Goal: Task Accomplishment & Management: Manage account settings

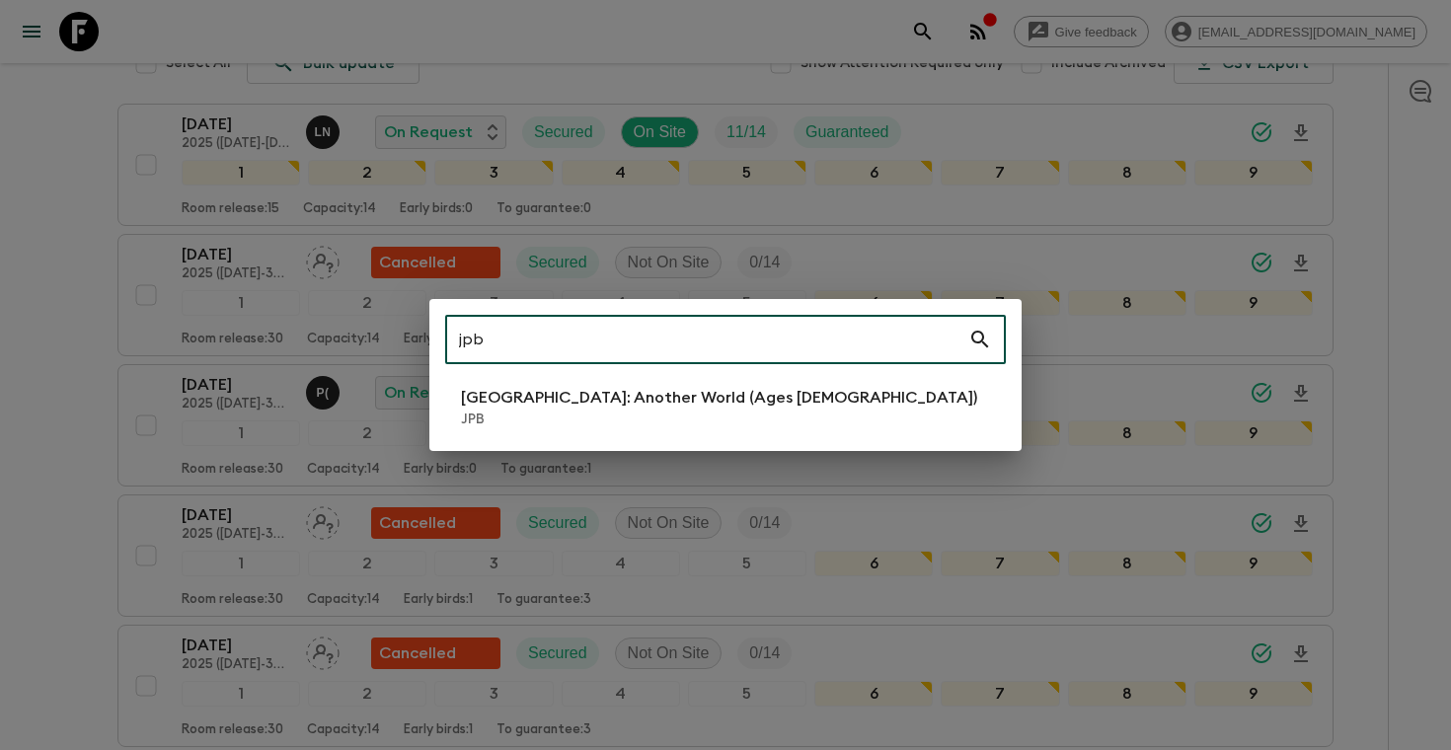
scroll to position [376, 0]
type input "jpb"
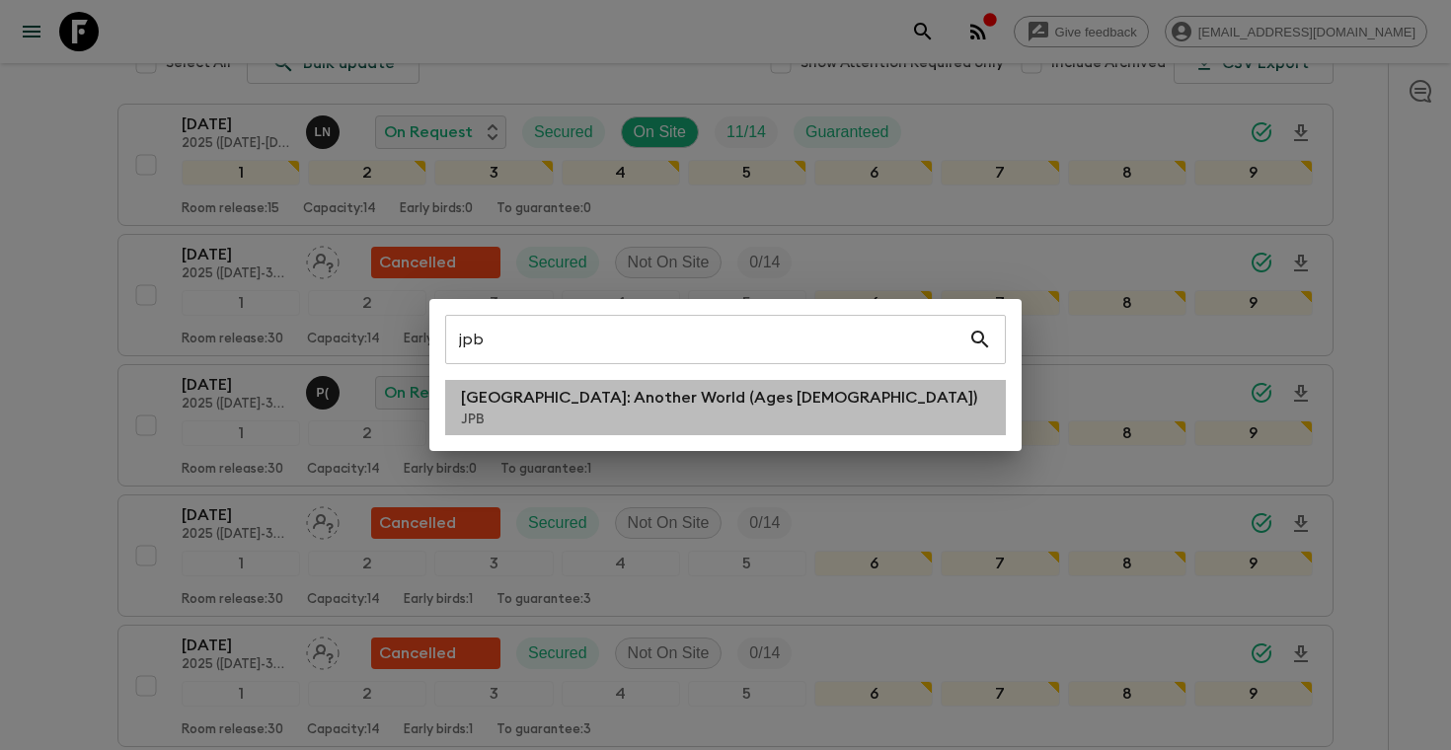
click at [651, 407] on p "[GEOGRAPHIC_DATA]: Another World (Ages [DEMOGRAPHIC_DATA])" at bounding box center [719, 398] width 516 height 24
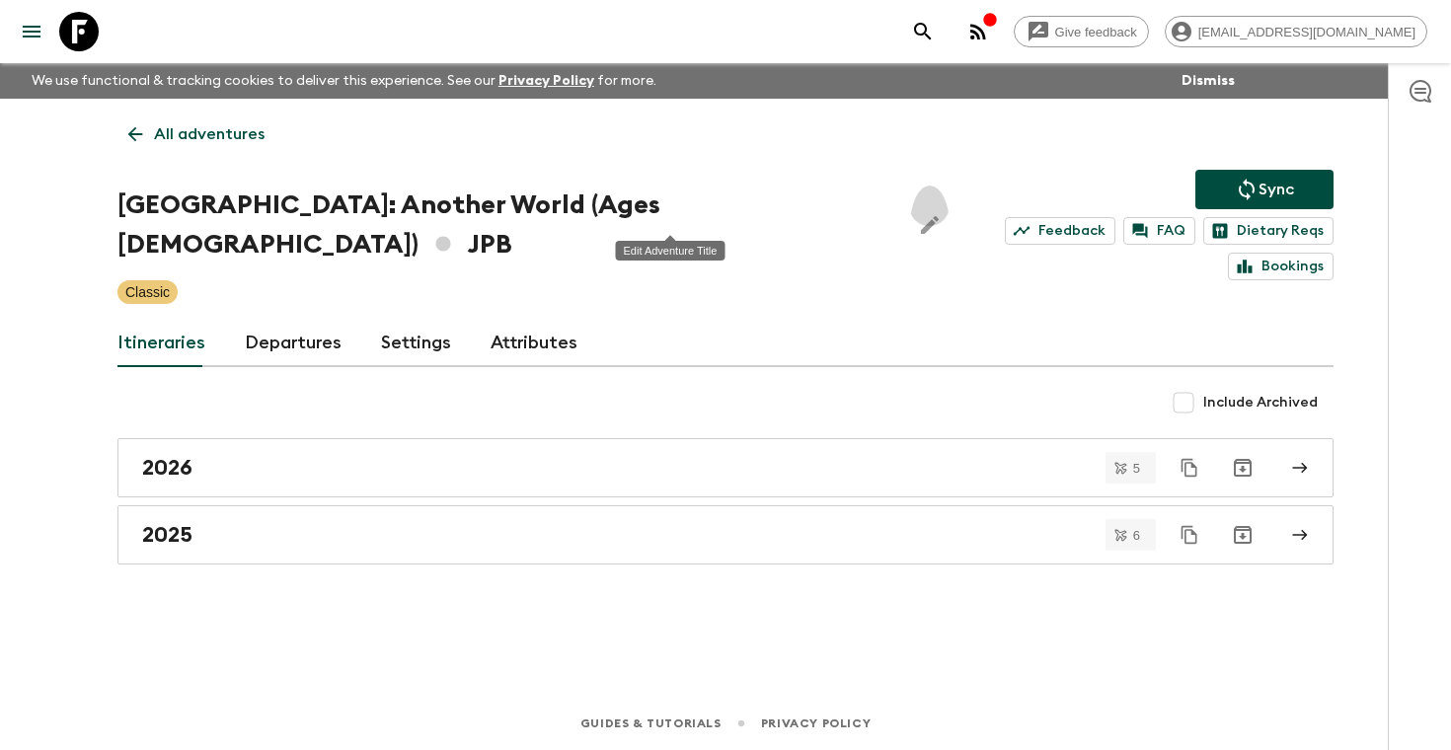
click at [910, 209] on button "Edit Adventure Title" at bounding box center [929, 225] width 39 height 79
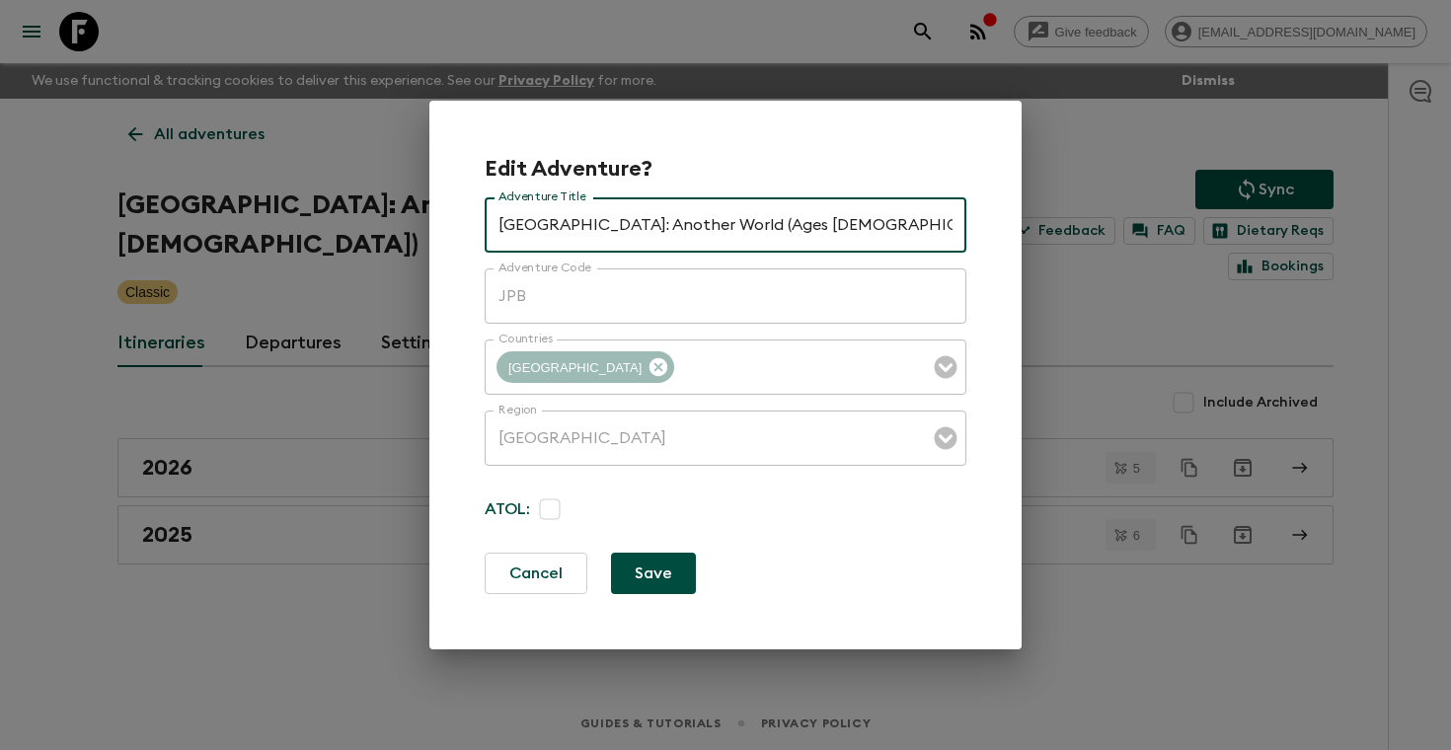
click at [517, 586] on button "Cancel" at bounding box center [536, 573] width 103 height 41
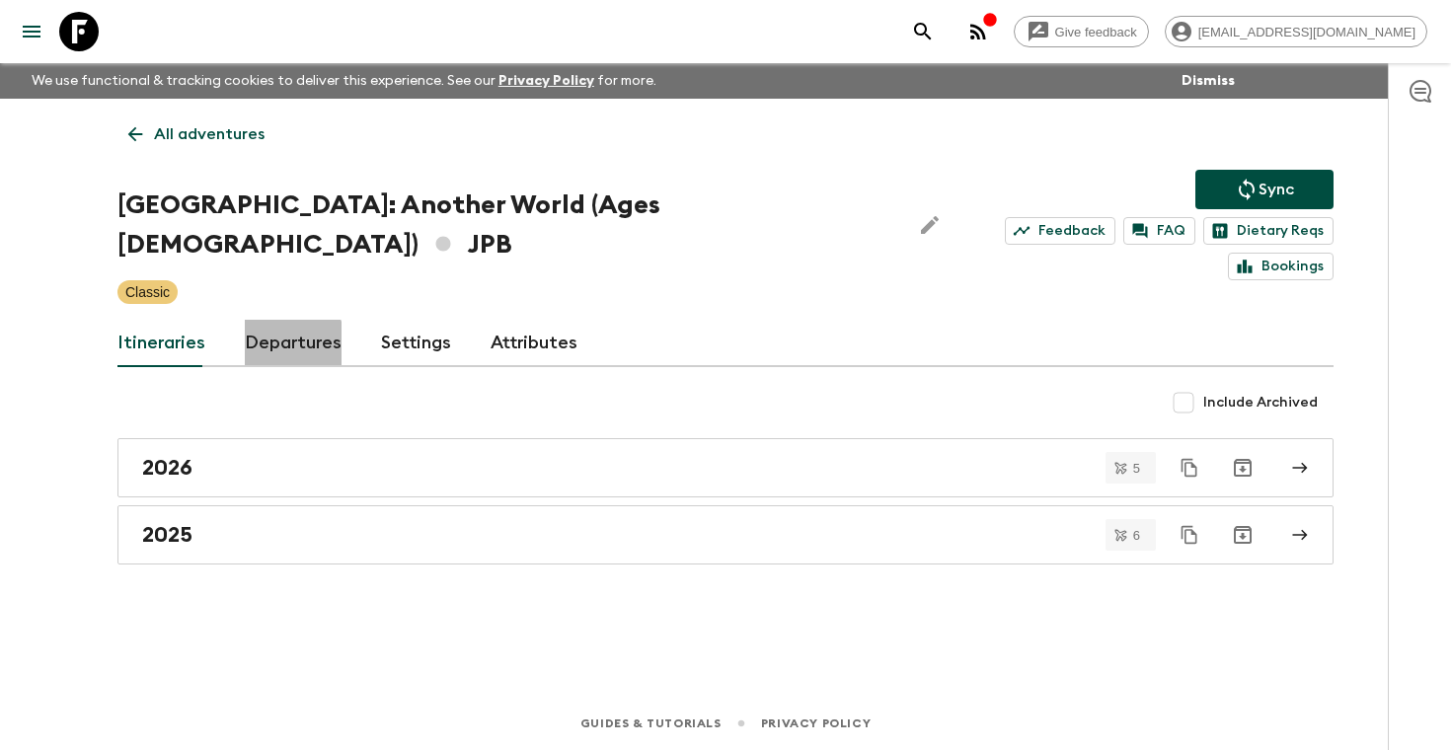
click at [287, 320] on link "Departures" at bounding box center [293, 343] width 97 height 47
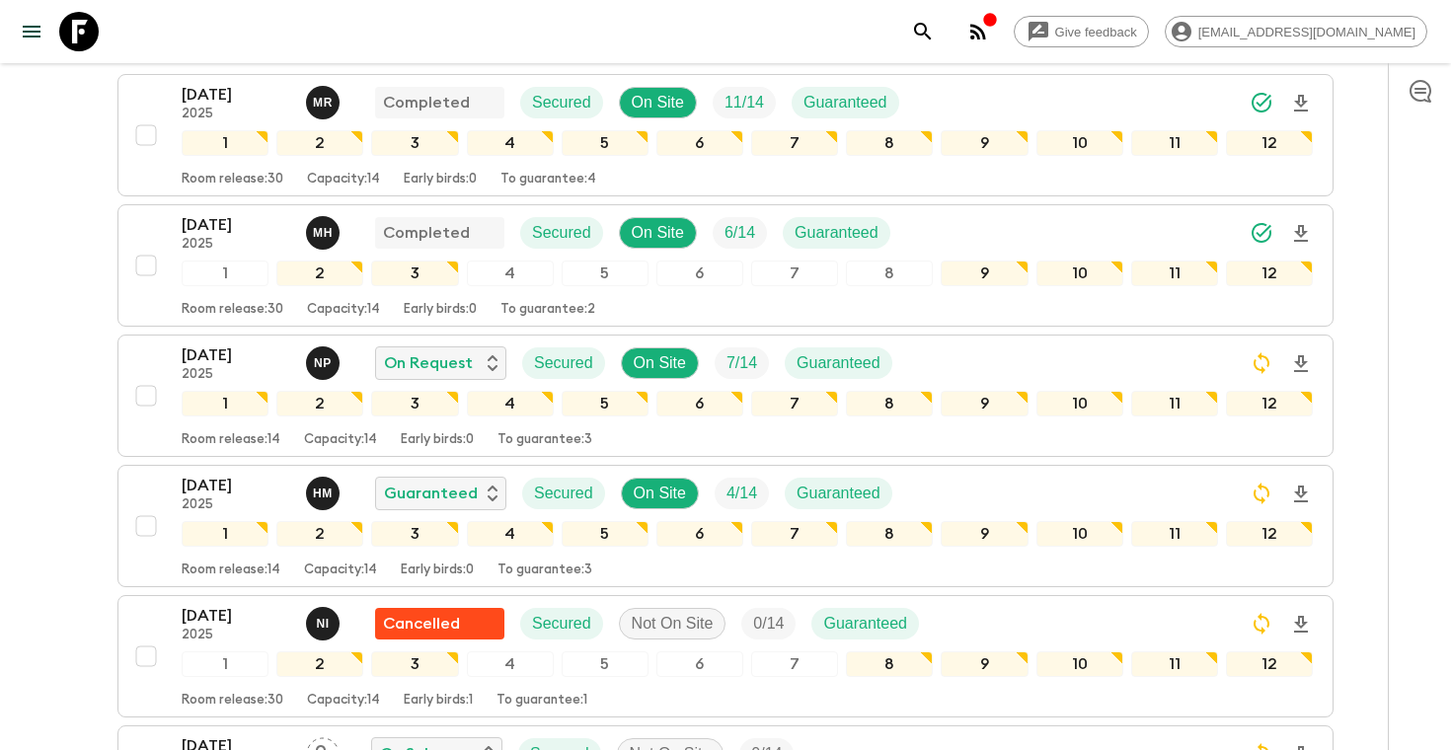
scroll to position [456, 0]
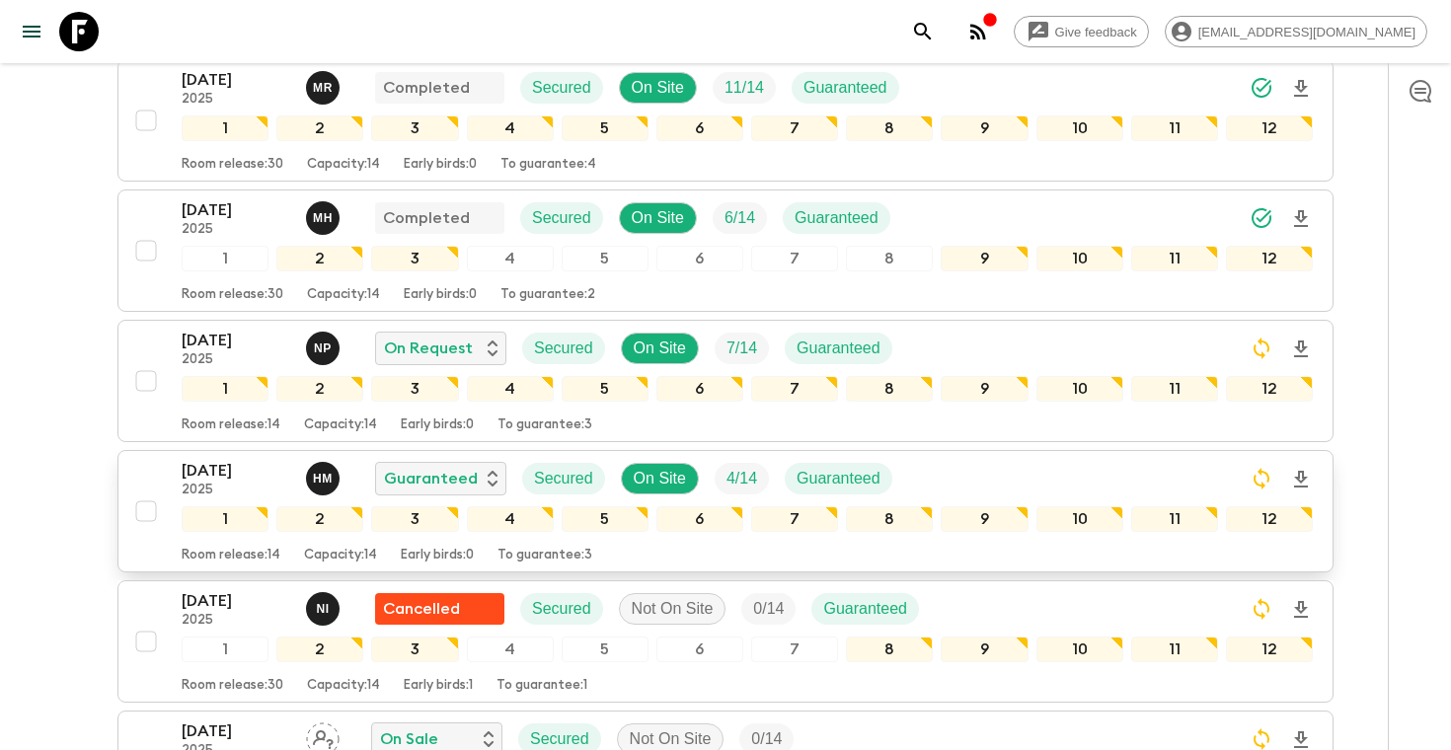
click at [1133, 459] on div "[DATE] 2025 H M Guaranteed Secured On Site 4 / 14 Guaranteed" at bounding box center [747, 478] width 1131 height 39
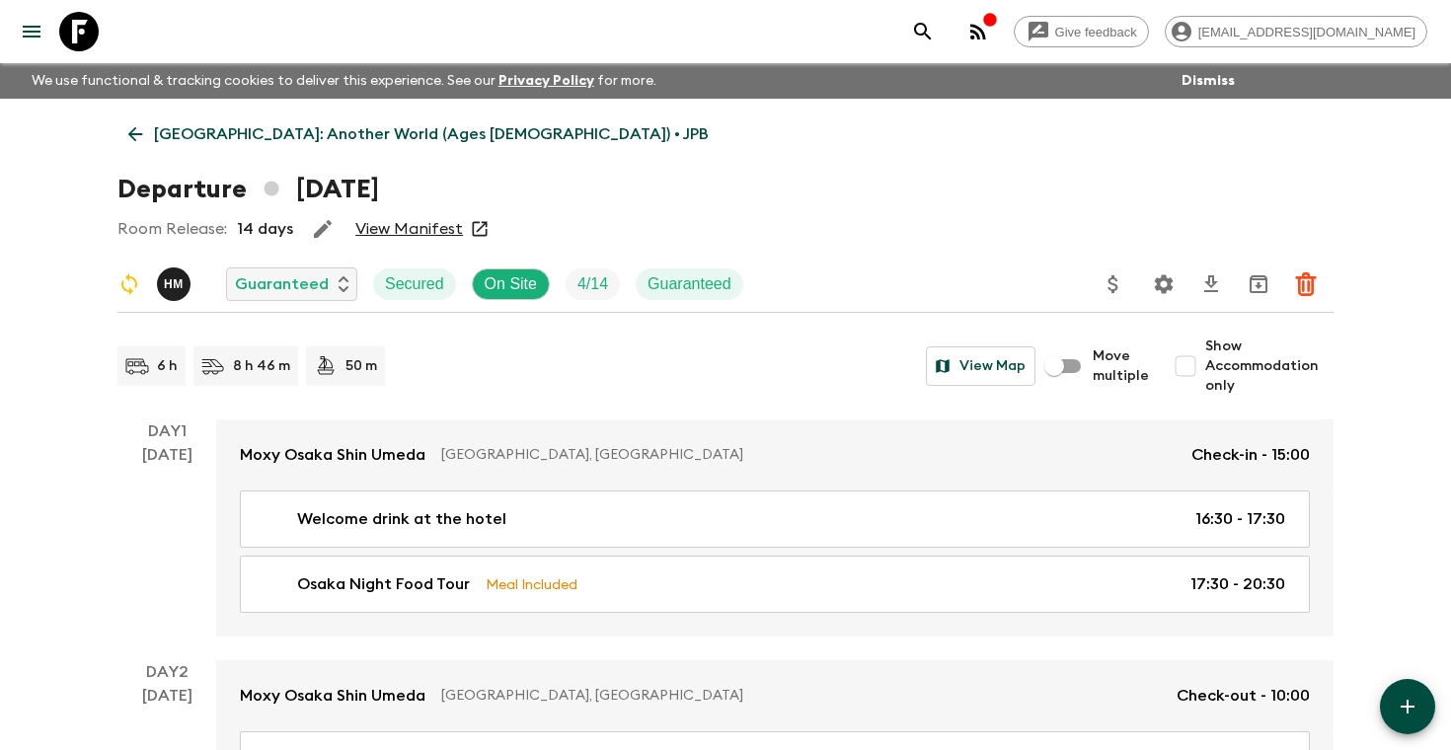
click at [311, 240] on icon "button" at bounding box center [323, 229] width 24 height 24
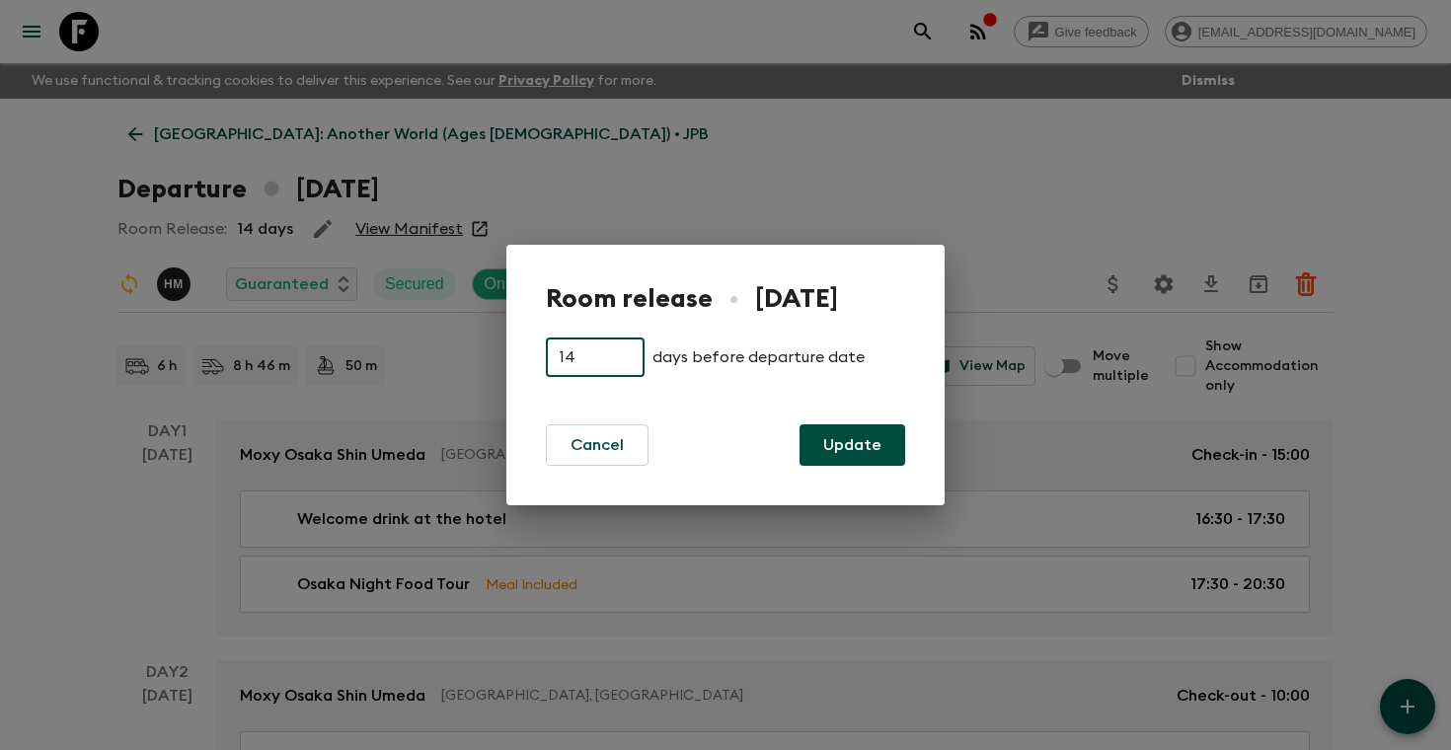
click at [628, 363] on input "14" at bounding box center [595, 357] width 99 height 39
type input "15"
click at [837, 456] on button "Update" at bounding box center [852, 444] width 106 height 41
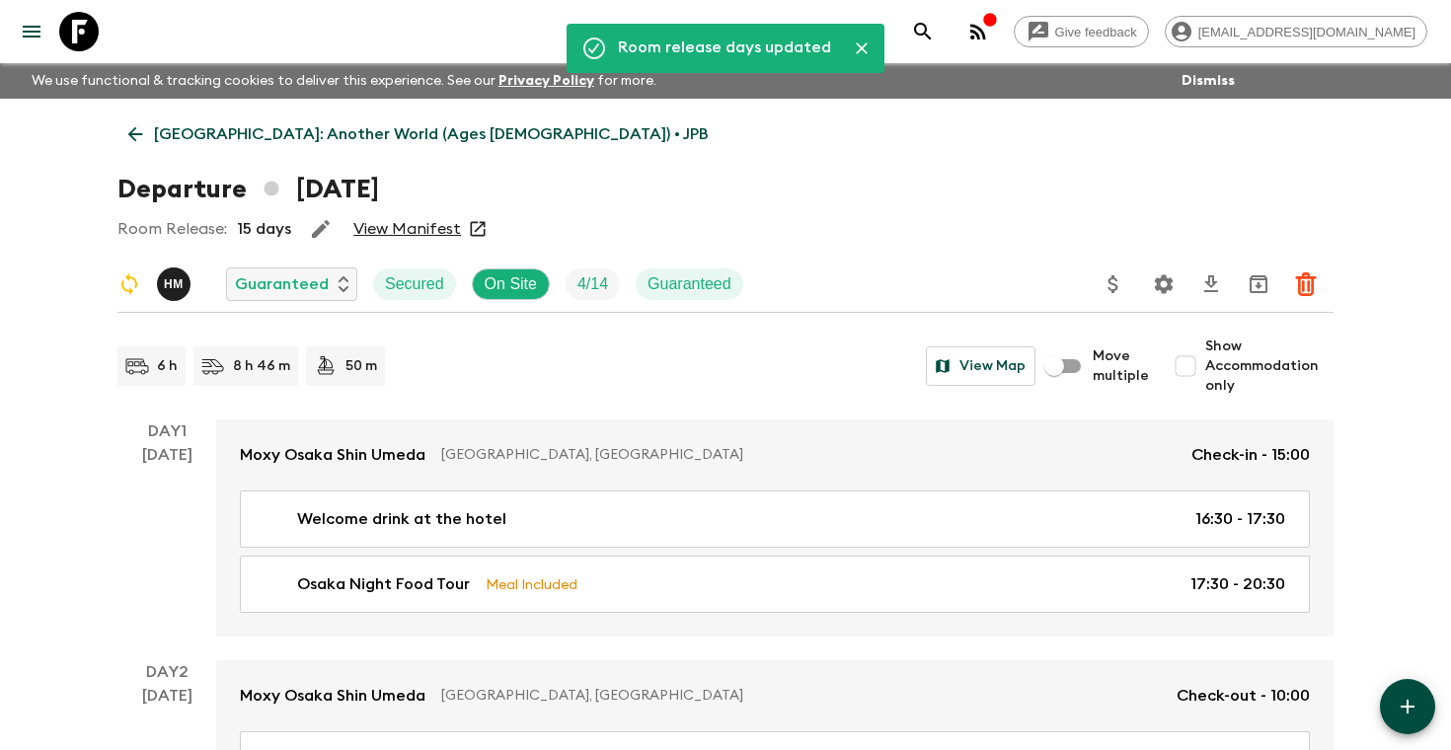
click at [786, 213] on div "Room Release: 15 days View Manifest" at bounding box center [725, 228] width 1216 height 39
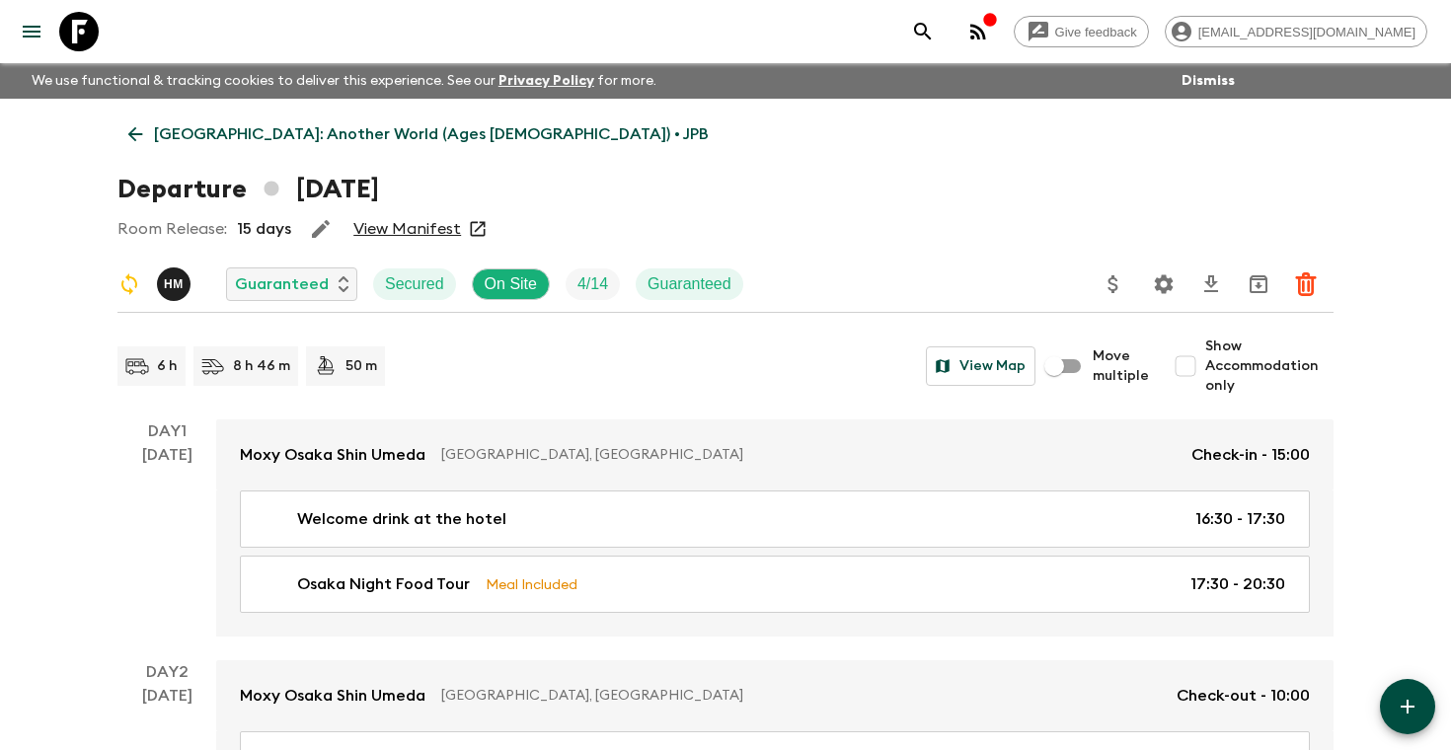
click at [398, 129] on p "[GEOGRAPHIC_DATA]: Another World (Ages [DEMOGRAPHIC_DATA]) • JPB" at bounding box center [431, 134] width 555 height 24
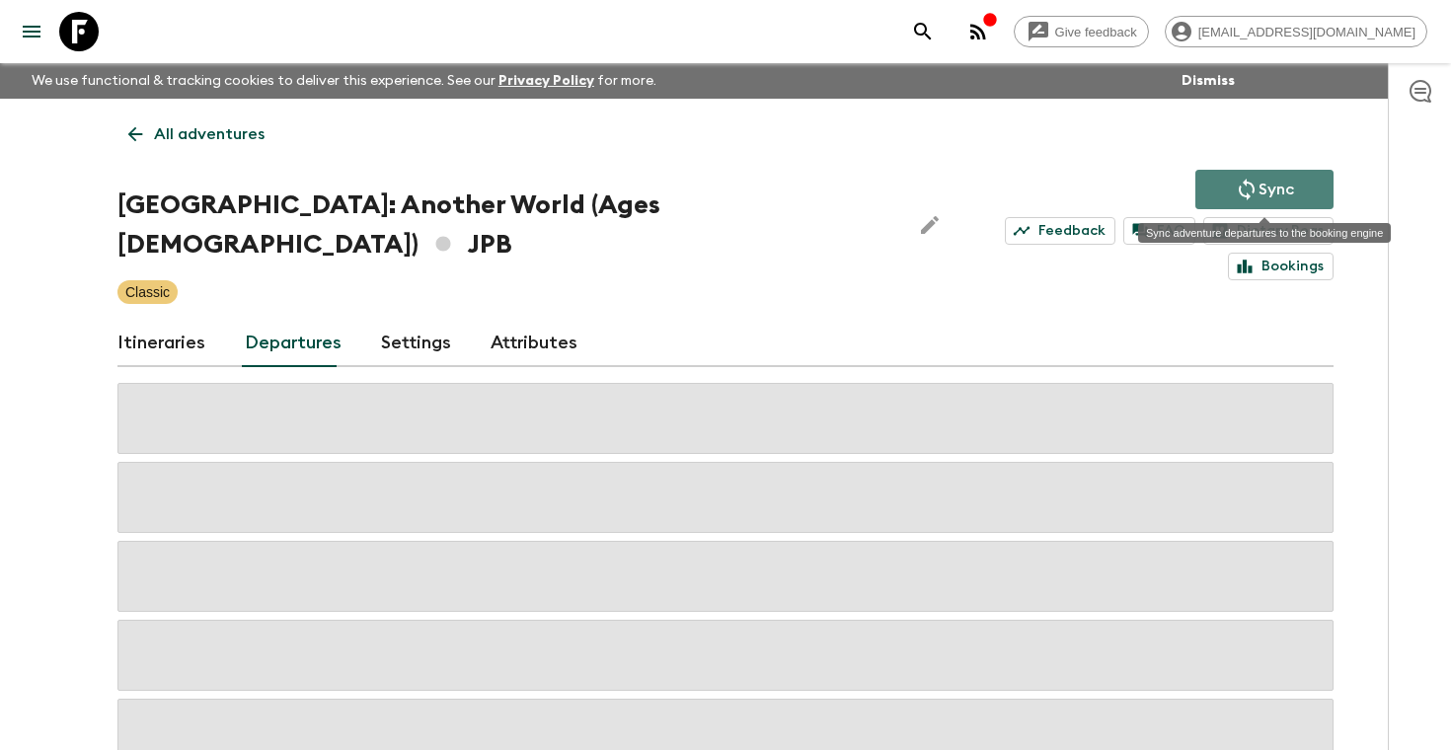
click at [1285, 194] on p "Sync" at bounding box center [1276, 190] width 36 height 24
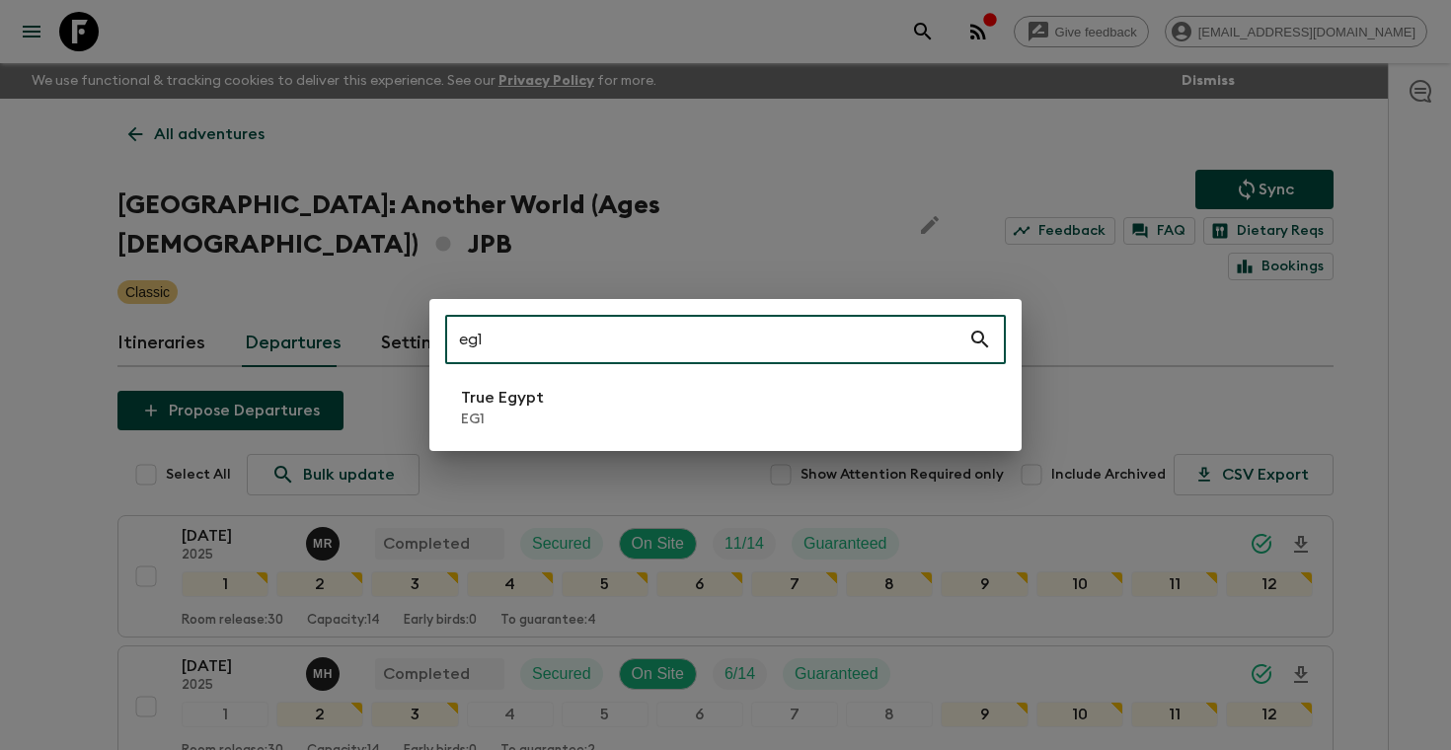
type input "eg1"
click at [546, 412] on li "True Egypt EG1" at bounding box center [725, 407] width 561 height 55
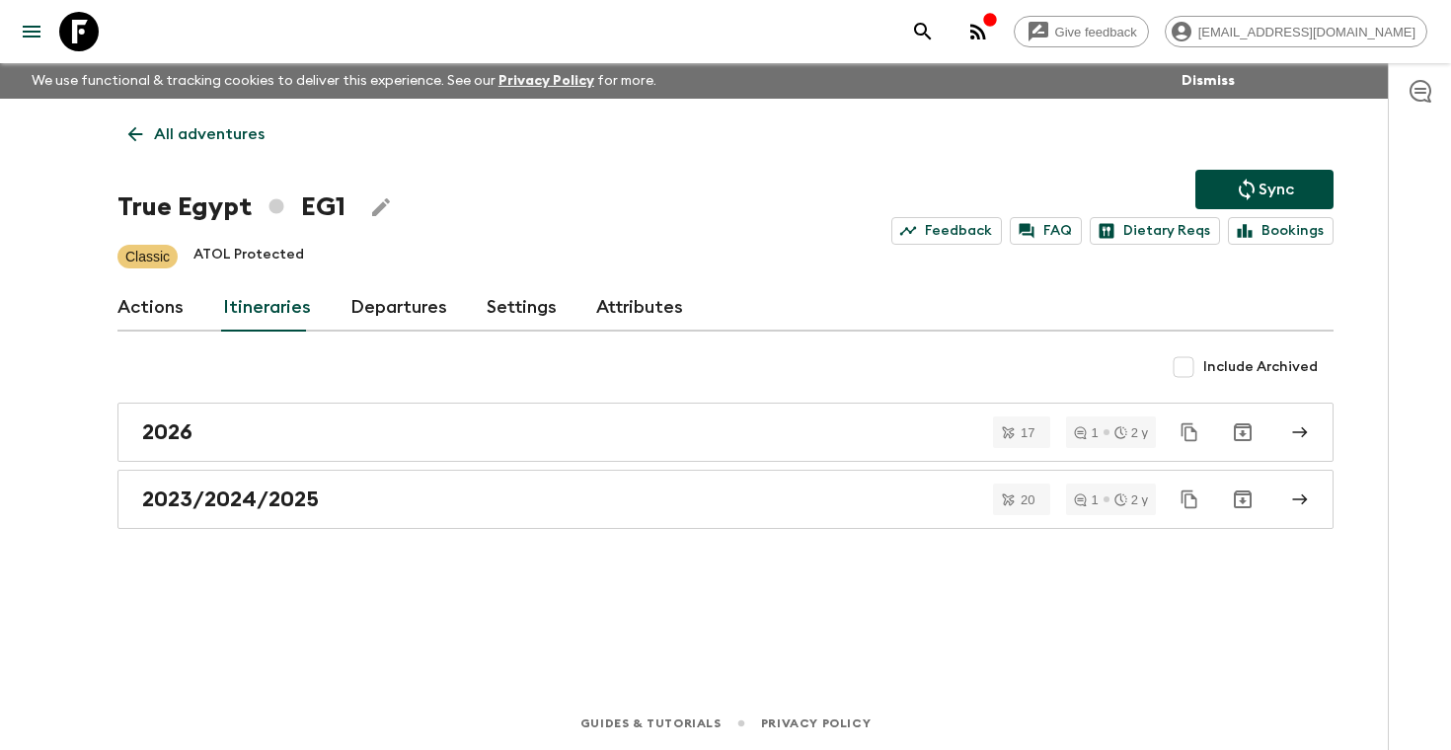
click at [402, 314] on link "Departures" at bounding box center [398, 307] width 97 height 47
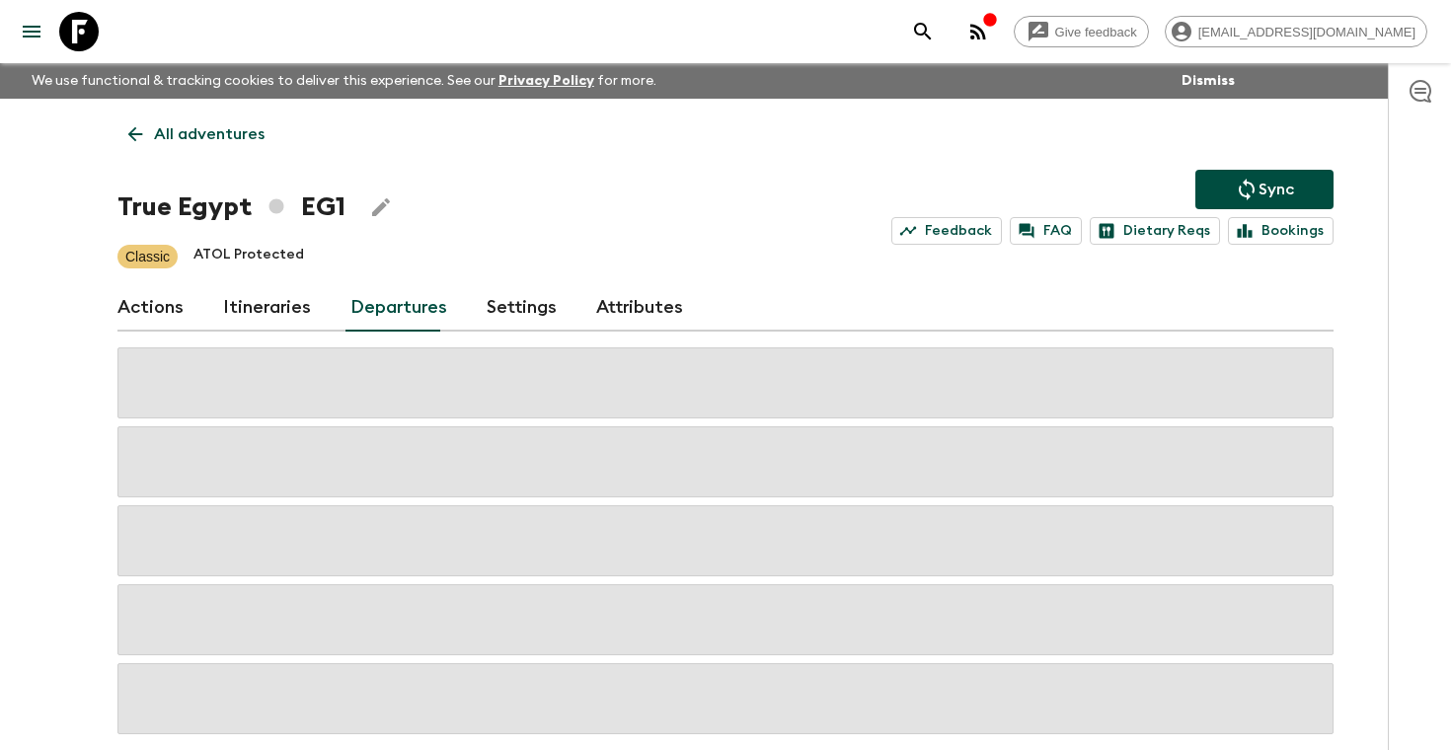
click at [1373, 325] on div "Give feedback [PERSON_NAME][EMAIL_ADDRESS][DOMAIN_NAME] We use functional & tra…" at bounding box center [725, 421] width 1451 height 843
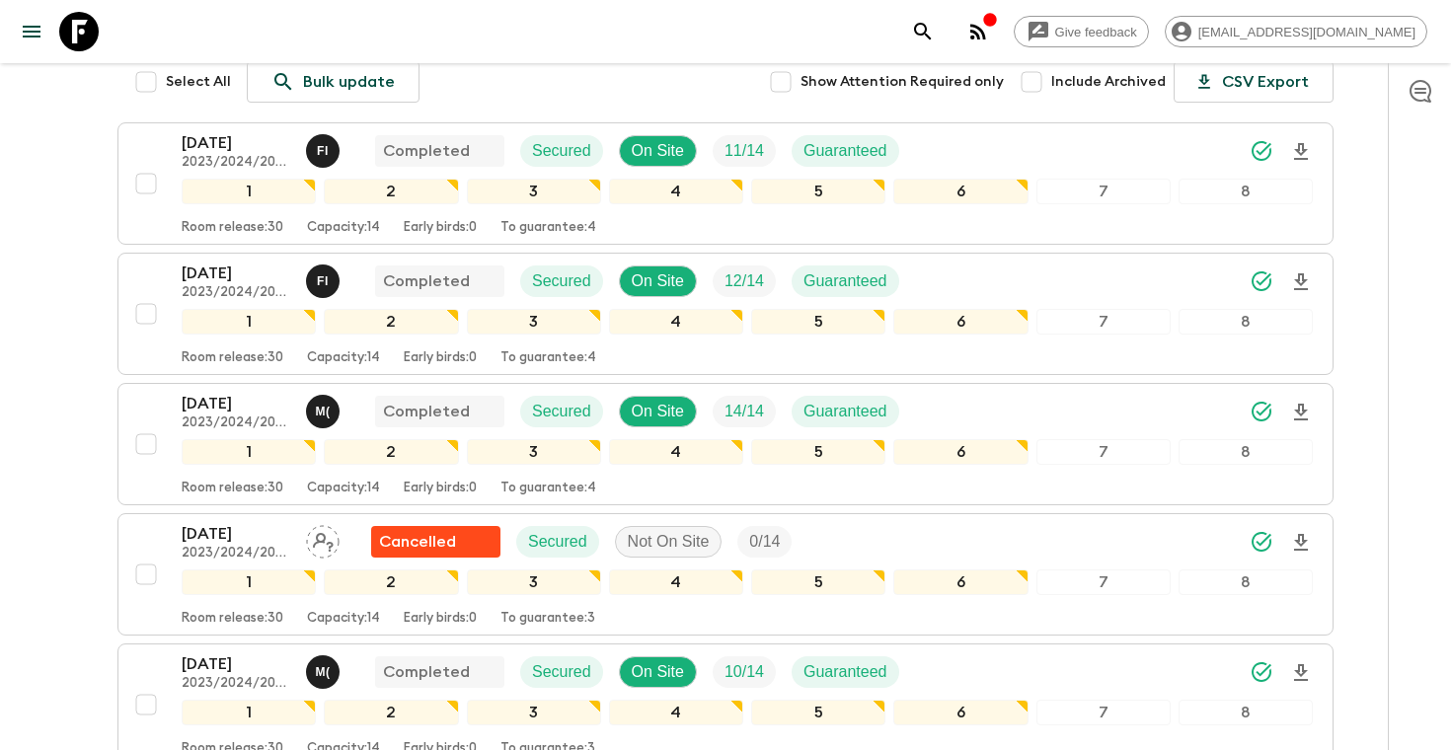
scroll to position [1237, 0]
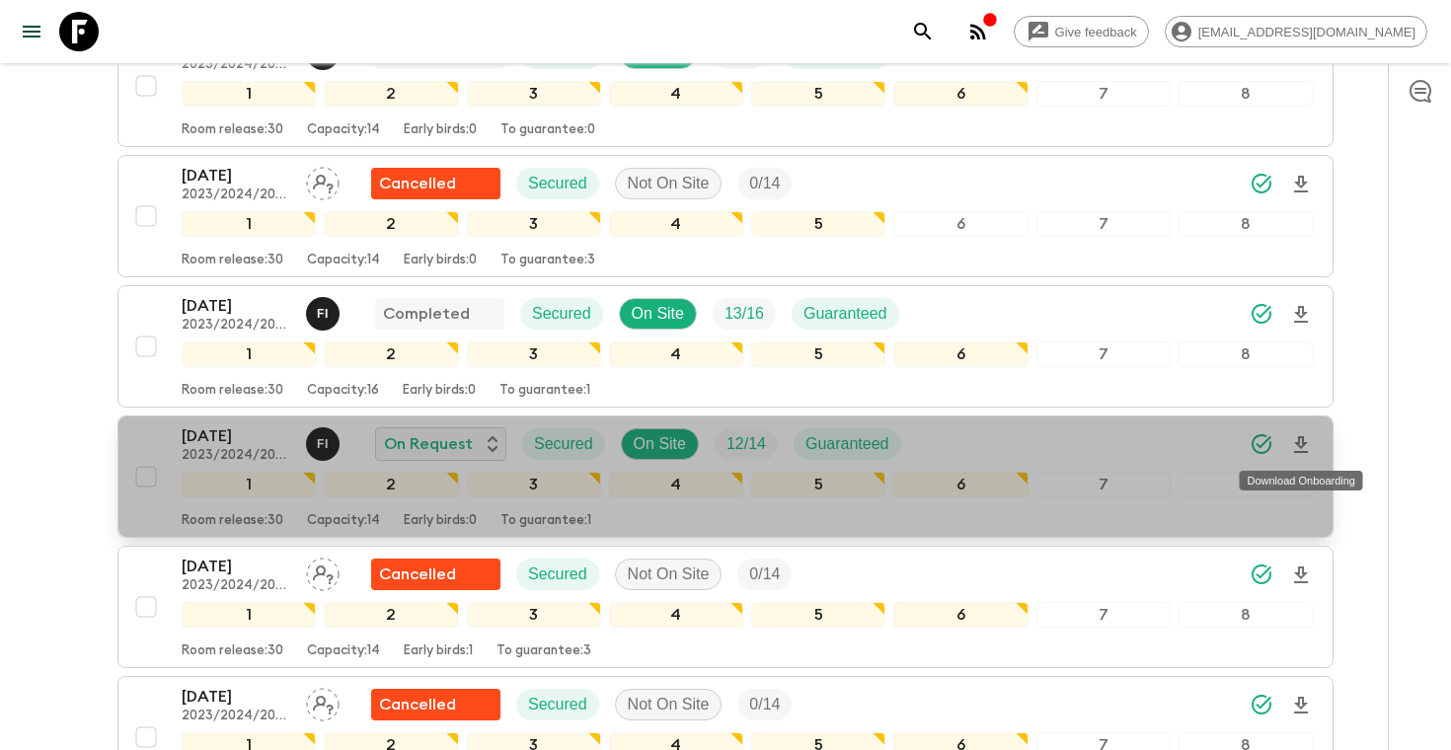
click at [1303, 442] on icon "Download Onboarding" at bounding box center [1301, 444] width 14 height 17
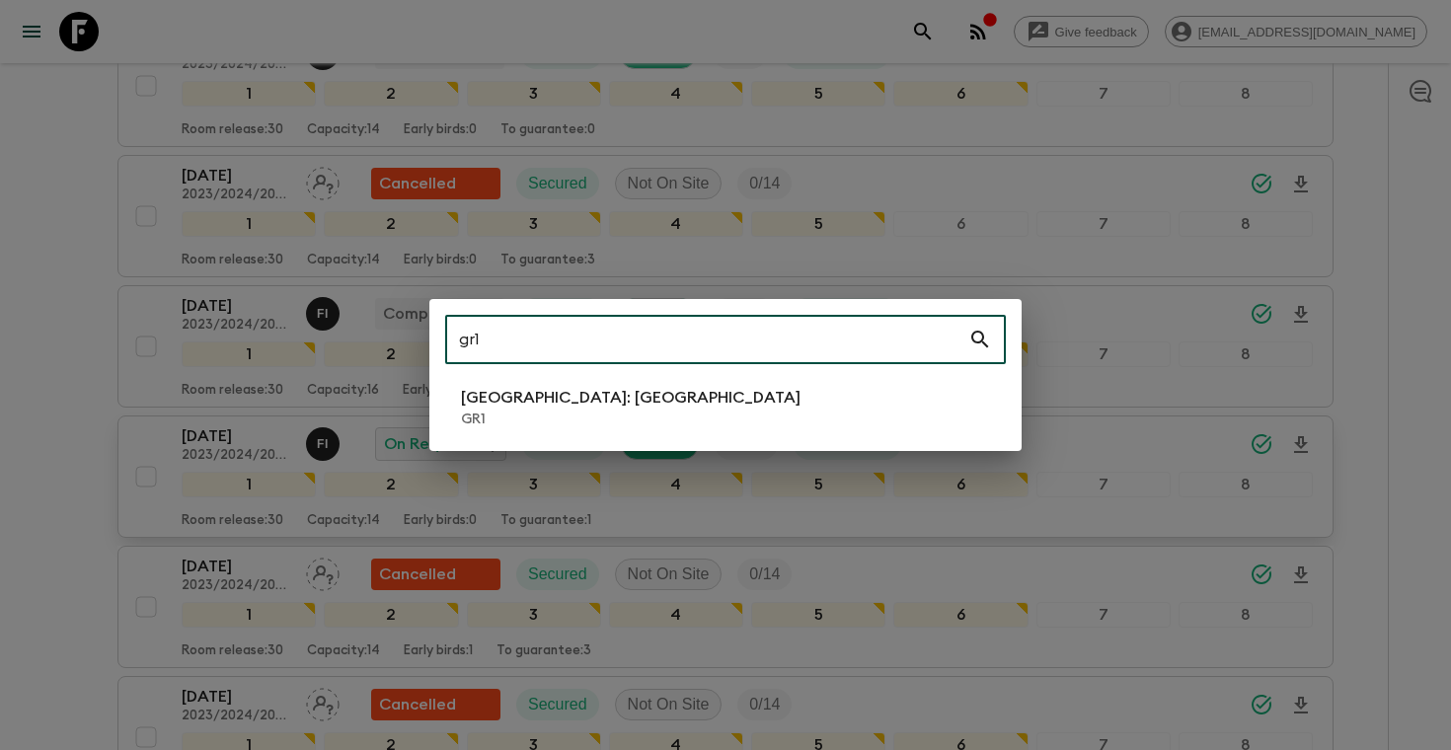
type input "gr1"
click at [571, 416] on p "GR1" at bounding box center [631, 420] width 340 height 20
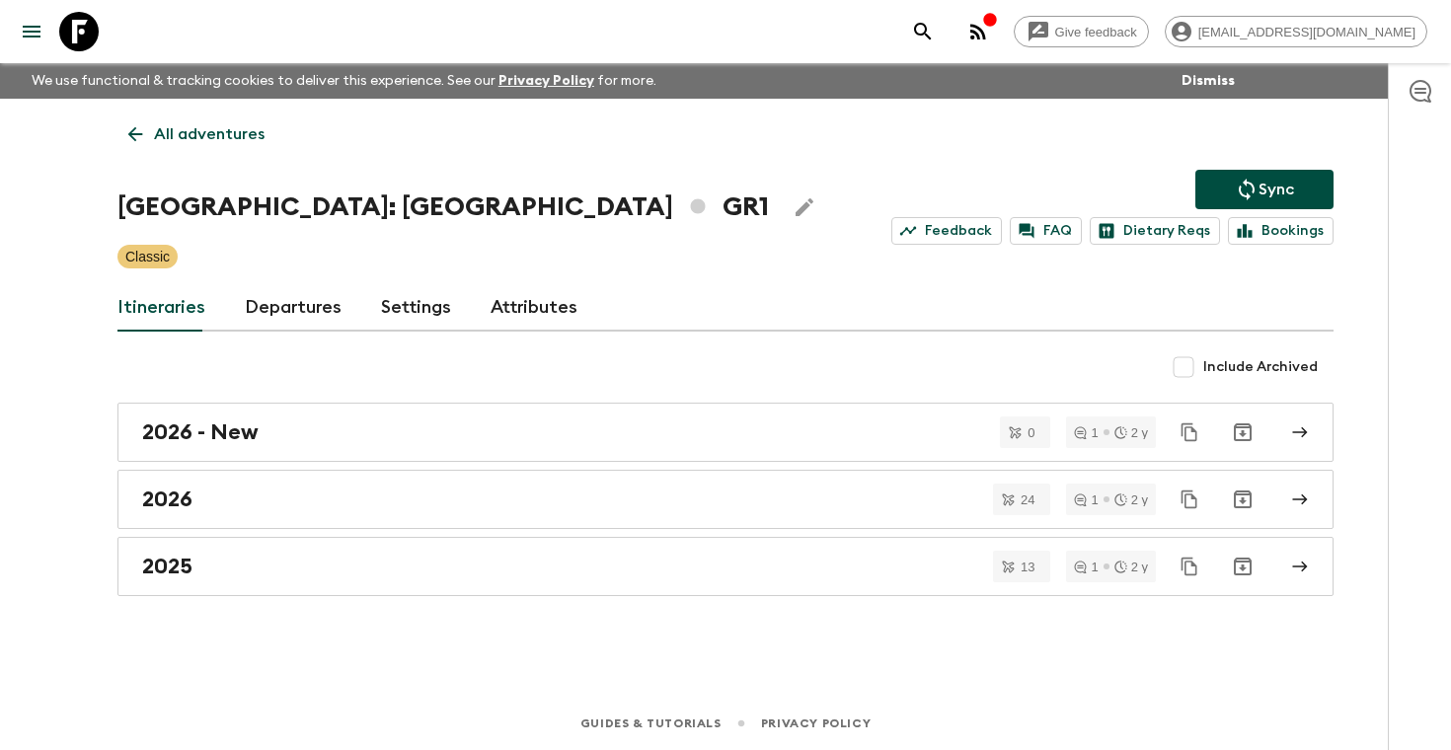
click at [272, 289] on link "Departures" at bounding box center [293, 307] width 97 height 47
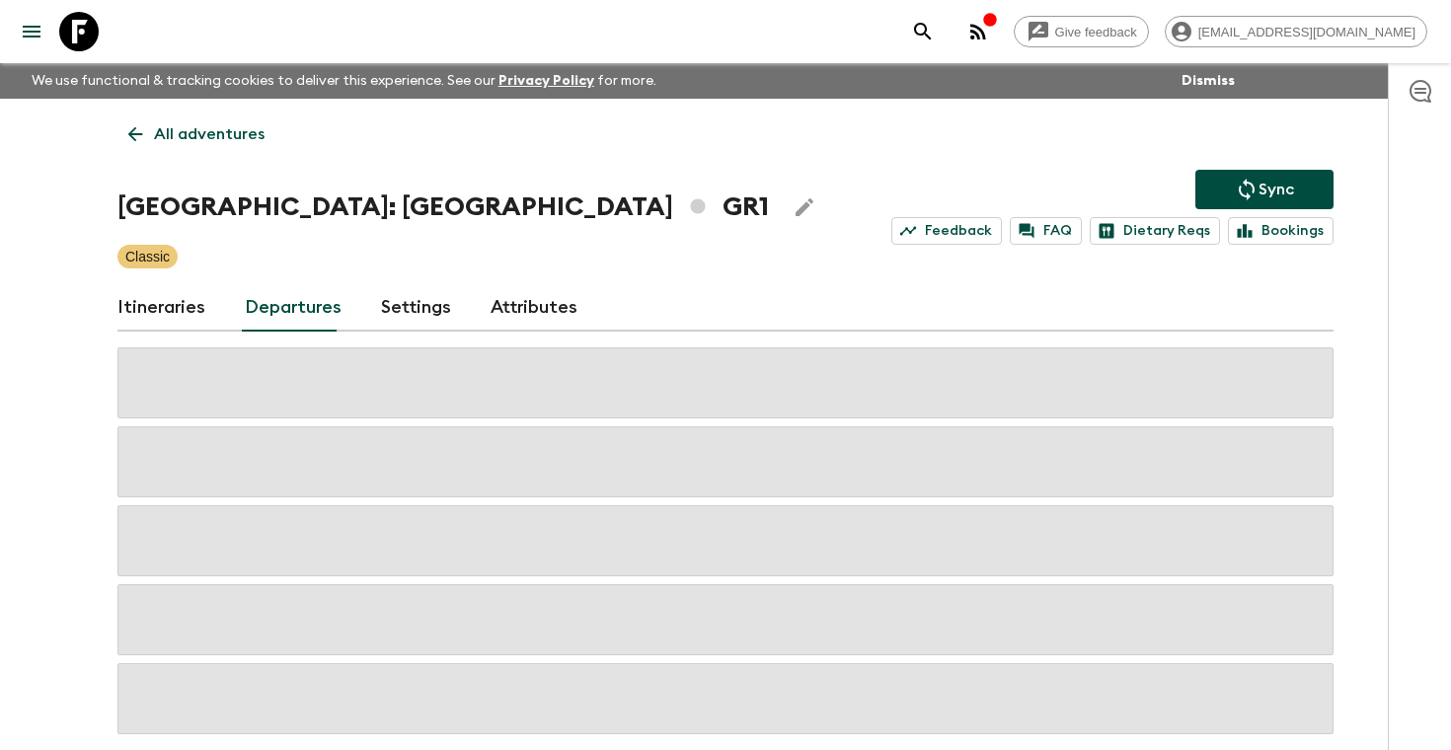
click at [1369, 351] on div "Give feedback [PERSON_NAME][EMAIL_ADDRESS][DOMAIN_NAME] We use functional & tra…" at bounding box center [725, 421] width 1451 height 843
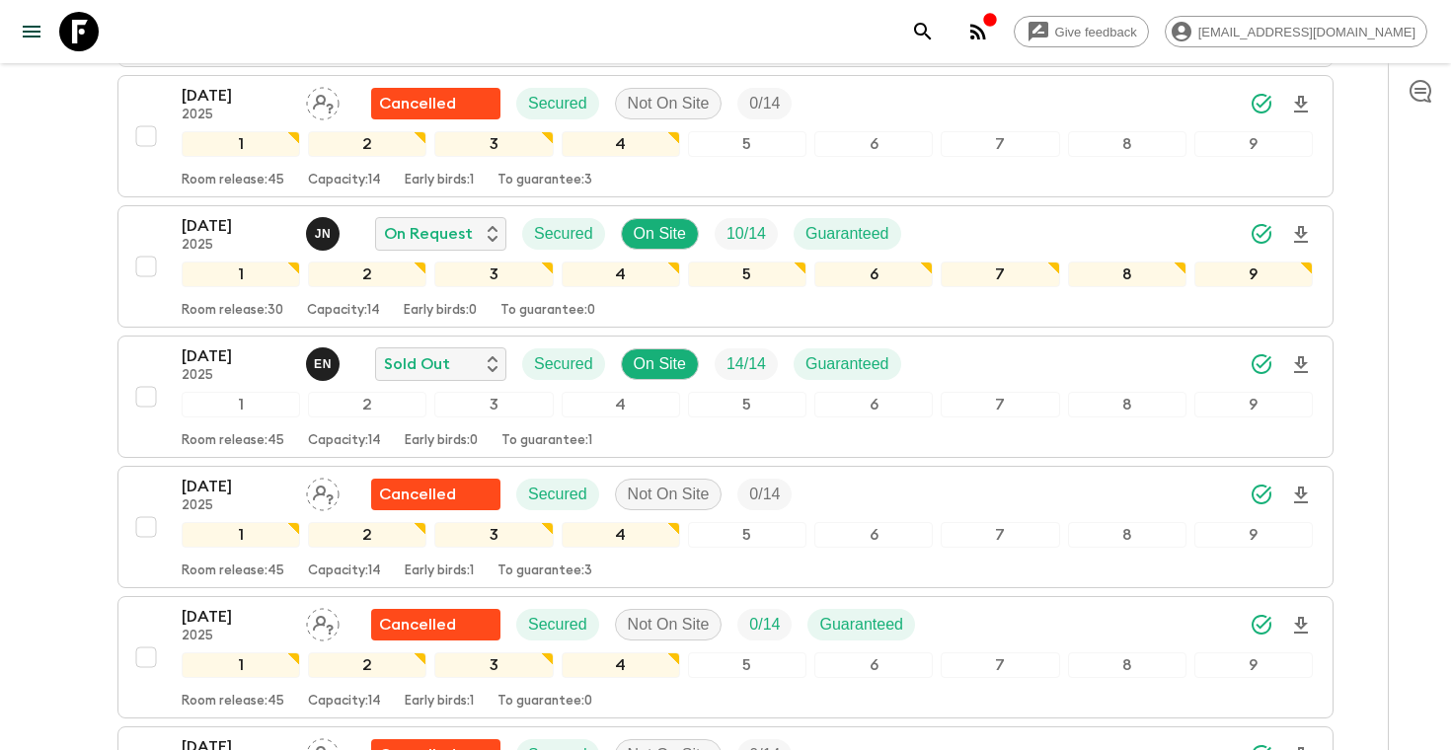
scroll to position [1333, 0]
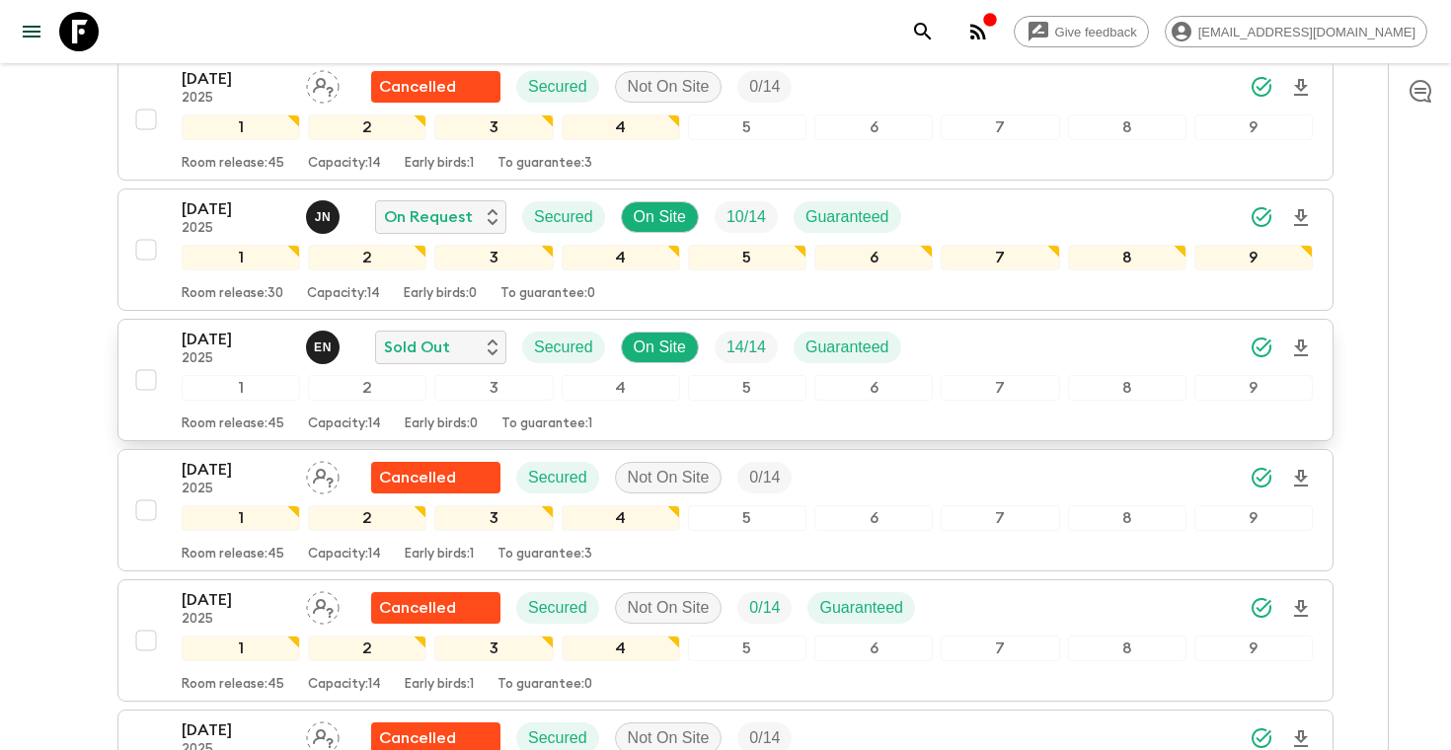
click at [1303, 342] on icon "Download Onboarding" at bounding box center [1301, 348] width 14 height 17
